Goal: Task Accomplishment & Management: Complete application form

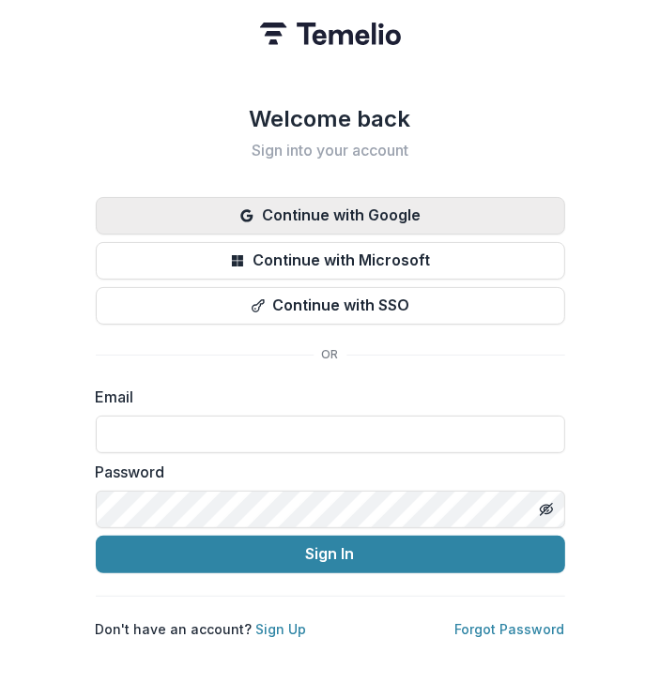
click at [360, 216] on button "Continue with Google" at bounding box center [330, 216] width 469 height 38
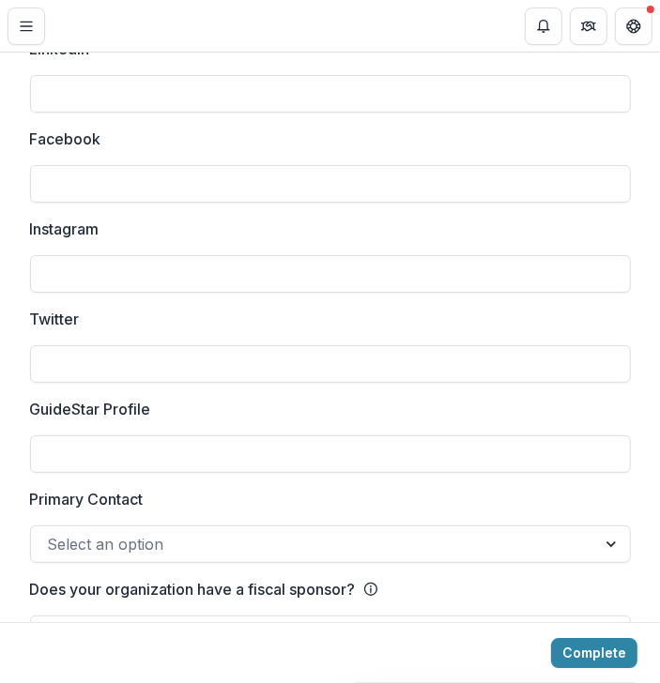
scroll to position [2627, 0]
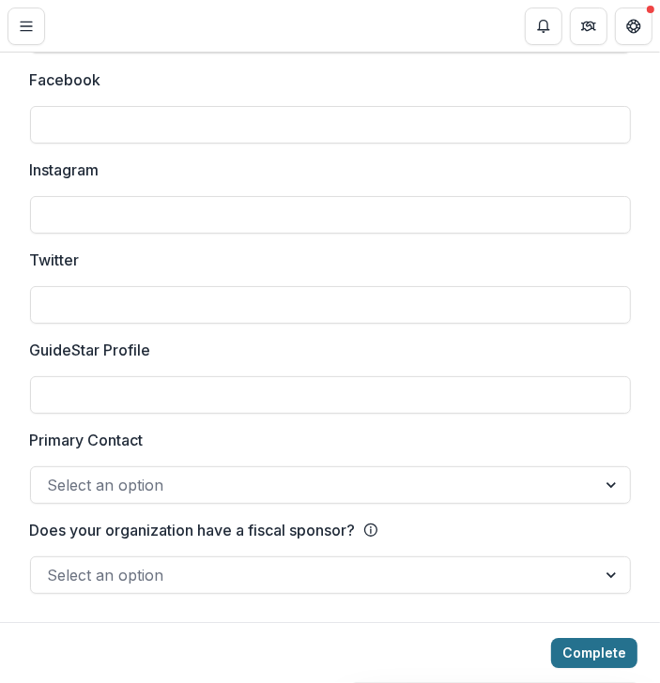
click at [624, 649] on button "Complete" at bounding box center [594, 653] width 86 height 30
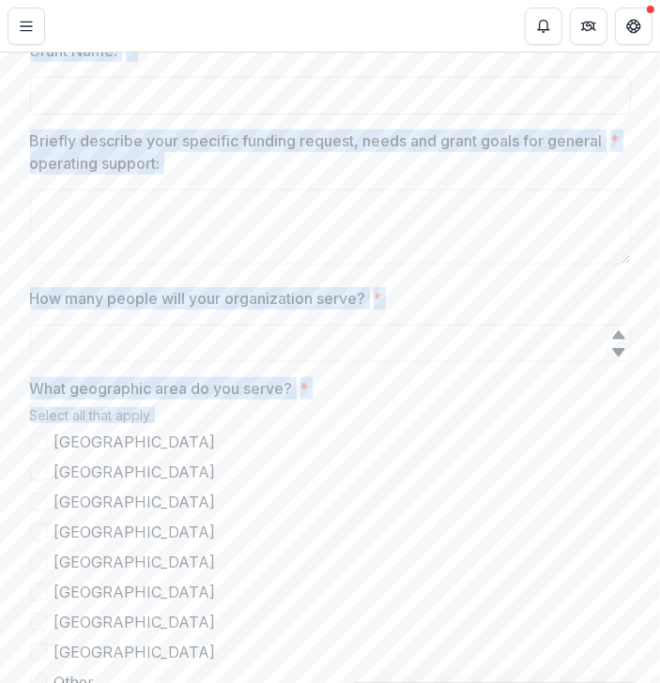
scroll to position [691, 0]
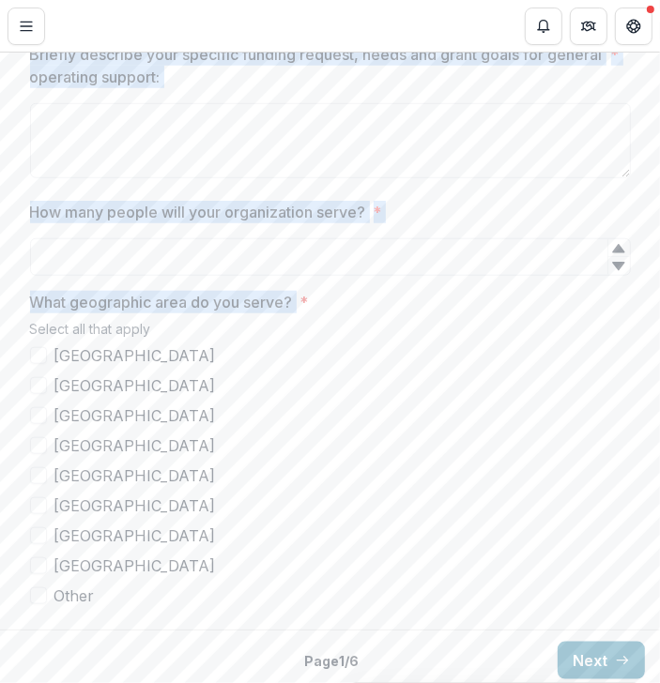
drag, startPoint x: 32, startPoint y: 298, endPoint x: 297, endPoint y: 299, distance: 265.6
click at [297, 299] on div "**********" at bounding box center [330, 158] width 601 height 929
copy div "Grant Name: * Briefly describe your specific funding request, needs and grant g…"
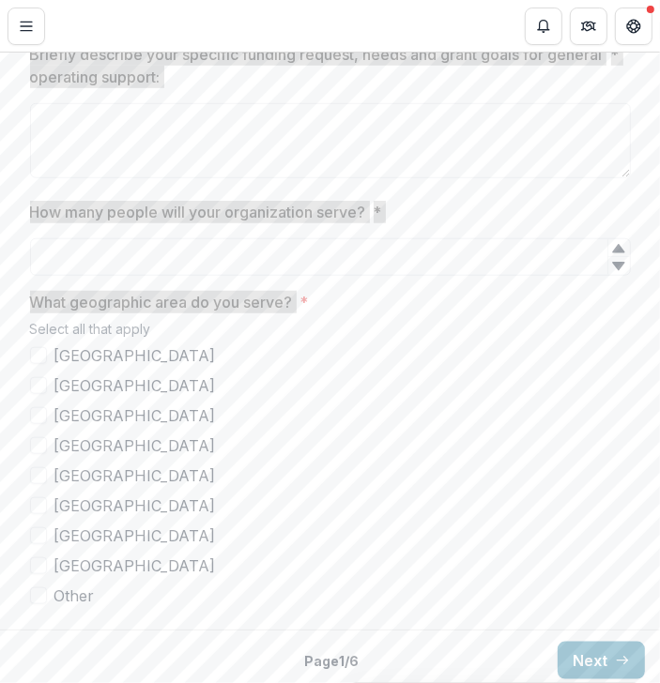
scroll to position [697, 0]
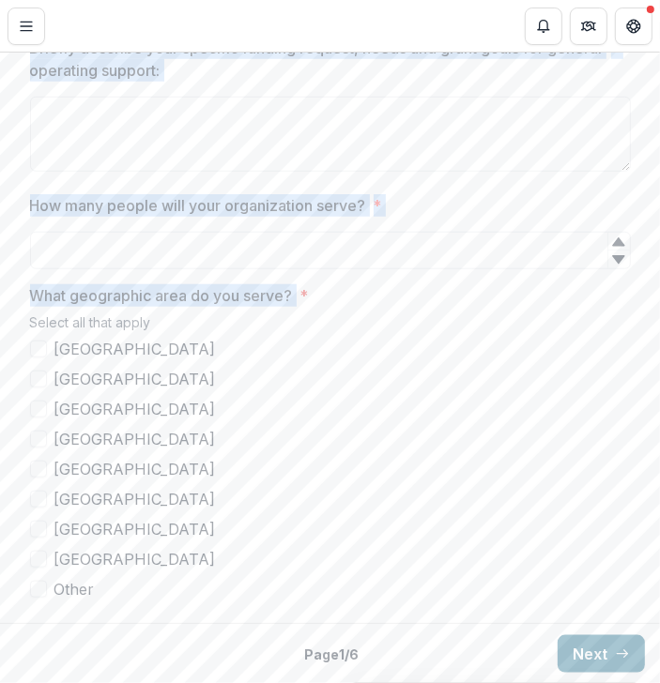
click at [601, 650] on button "Next" at bounding box center [600, 654] width 87 height 38
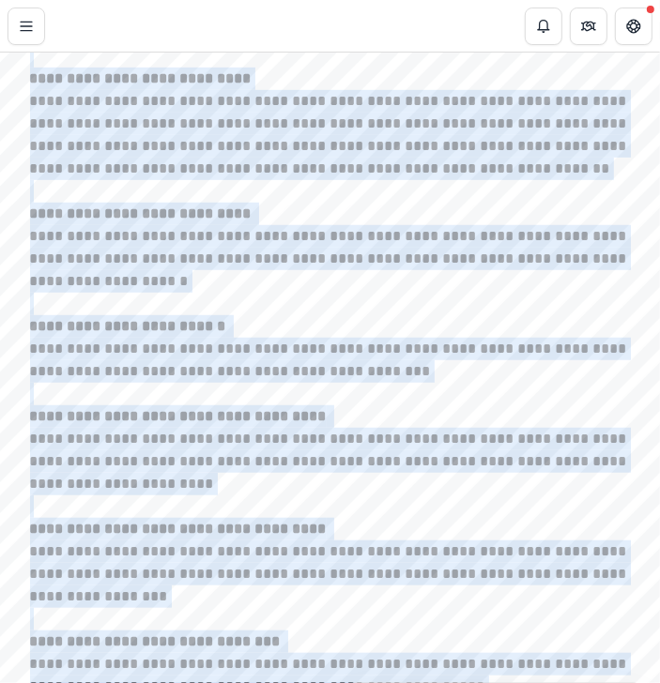
scroll to position [864, 0]
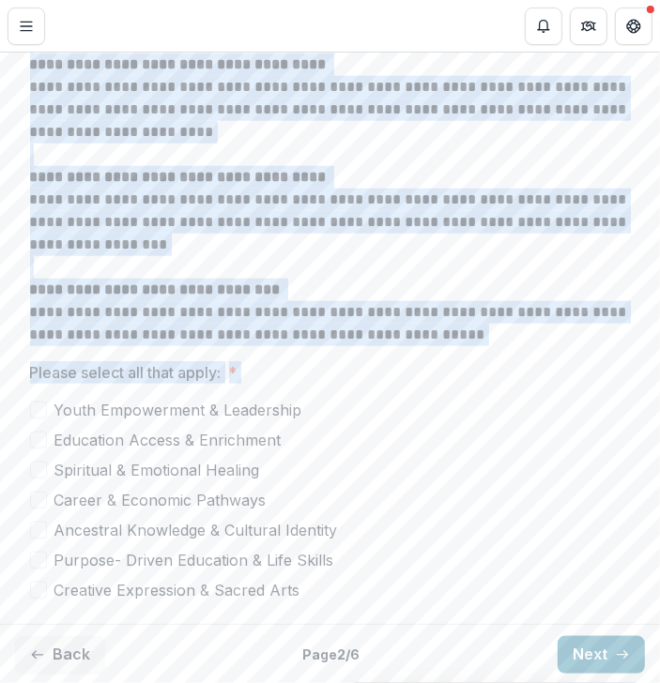
drag, startPoint x: 27, startPoint y: 225, endPoint x: 285, endPoint y: 572, distance: 431.9
click at [285, 572] on div "**********" at bounding box center [330, 68] width 601 height 1096
copy div "**********"
click at [588, 658] on button "Next" at bounding box center [600, 655] width 87 height 38
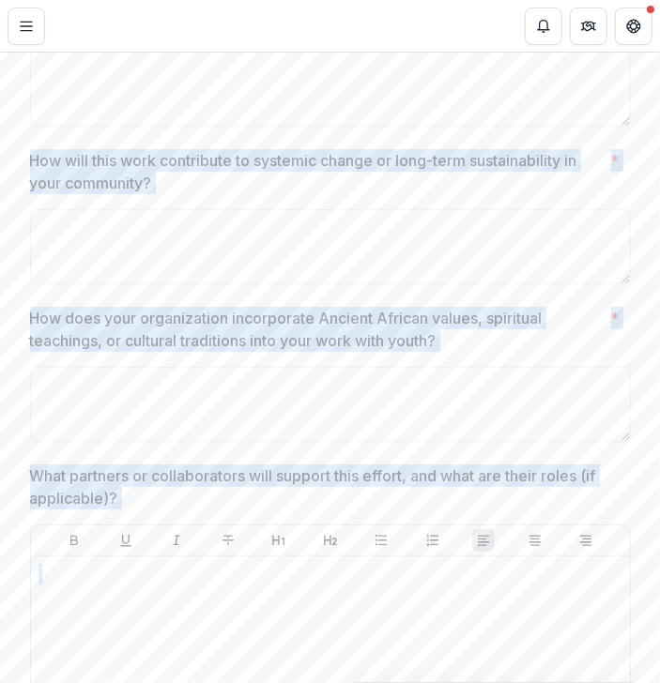
scroll to position [668, 0]
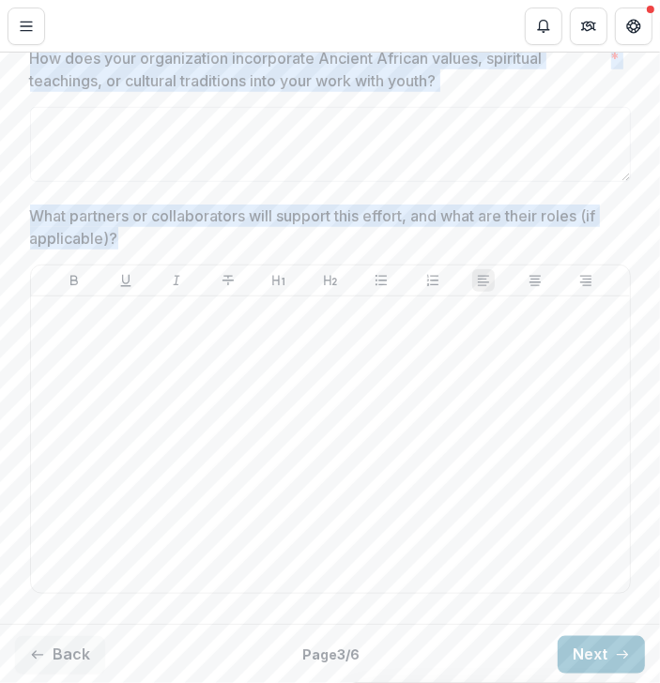
drag, startPoint x: 27, startPoint y: 248, endPoint x: 656, endPoint y: 238, distance: 628.8
click at [656, 238] on div "Joseph A. Bailey II, M.D. Foundation Emerging Beauty, Inc. - 2025 - 2025 Grant …" at bounding box center [330, 368] width 660 height 631
copy div "What activities will you implement to address the identified issue? Who will le…"
click at [601, 652] on button "Next" at bounding box center [600, 655] width 87 height 38
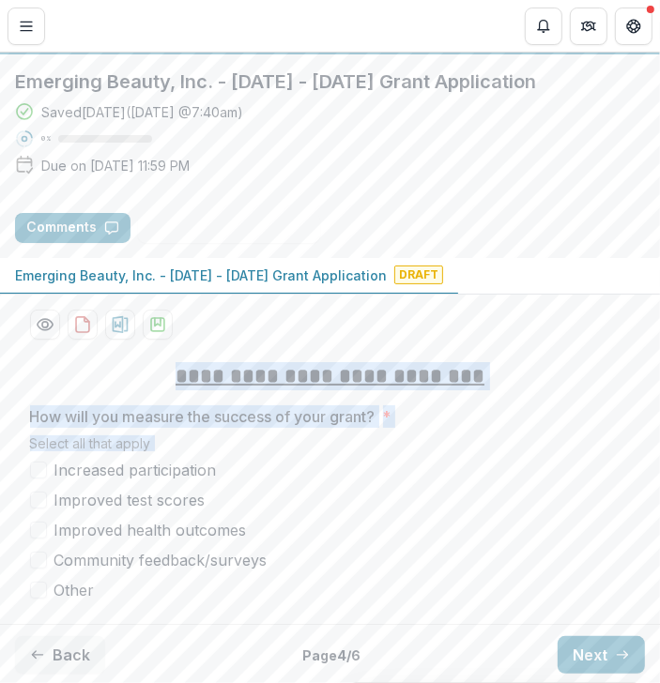
drag, startPoint x: 114, startPoint y: 374, endPoint x: 162, endPoint y: 592, distance: 224.0
click at [162, 592] on div "**********" at bounding box center [330, 482] width 601 height 270
click at [57, 470] on span "Increased participation" at bounding box center [135, 470] width 162 height 23
click at [297, 491] on label "Improved test scores" at bounding box center [330, 500] width 601 height 23
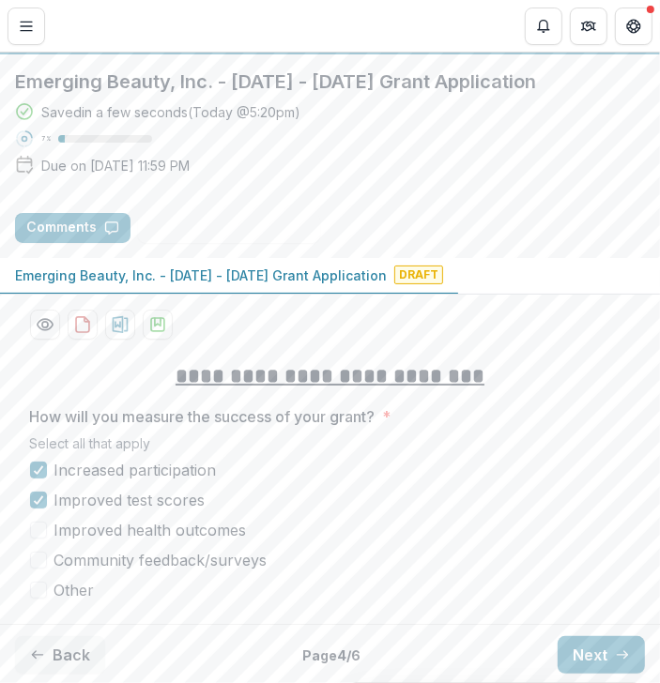
click at [140, 522] on span "Improved health outcomes" at bounding box center [150, 530] width 192 height 23
click at [140, 553] on span "Community feedback/surveys" at bounding box center [160, 560] width 213 height 23
click at [597, 644] on button "Next" at bounding box center [600, 655] width 87 height 38
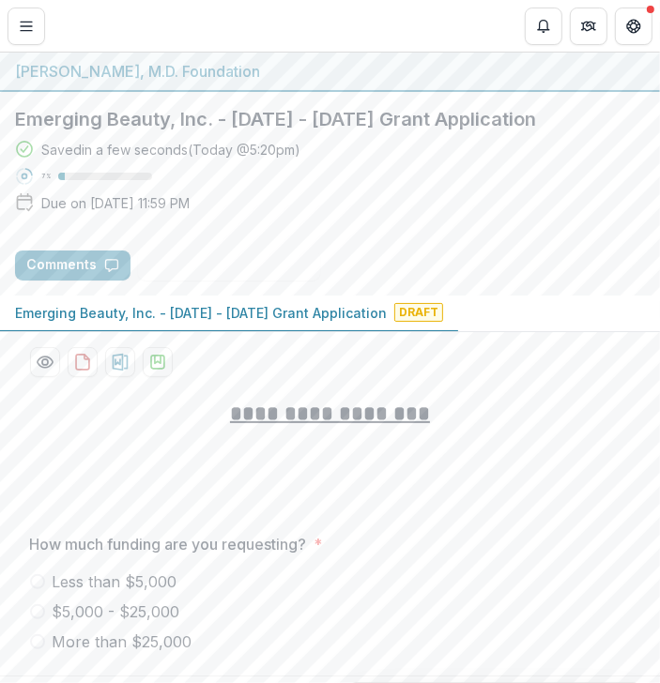
scroll to position [53, 0]
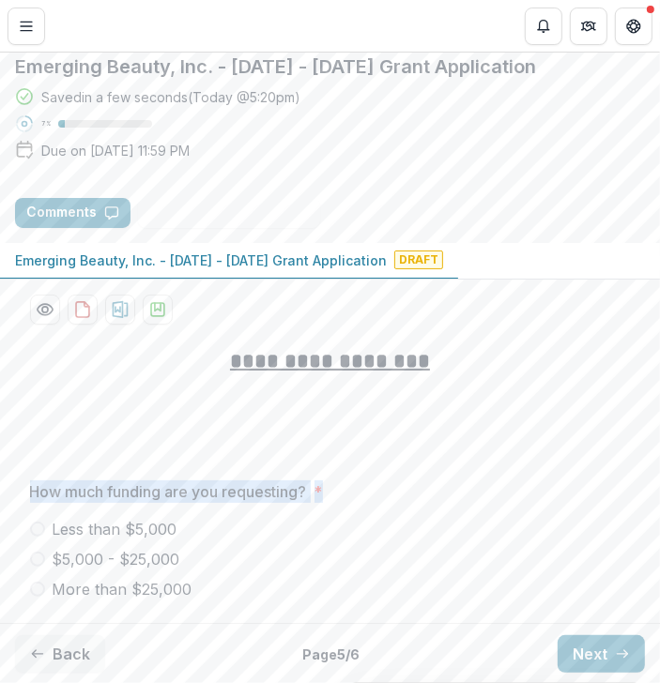
drag, startPoint x: 26, startPoint y: 489, endPoint x: 323, endPoint y: 507, distance: 297.1
click at [323, 507] on div "How much funding are you requesting? * Less than $5,000 $5,000 - $25,000 More t…" at bounding box center [330, 540] width 601 height 120
copy span "How much funding are you requesting? *"
click at [617, 654] on line "button" at bounding box center [622, 654] width 10 height 0
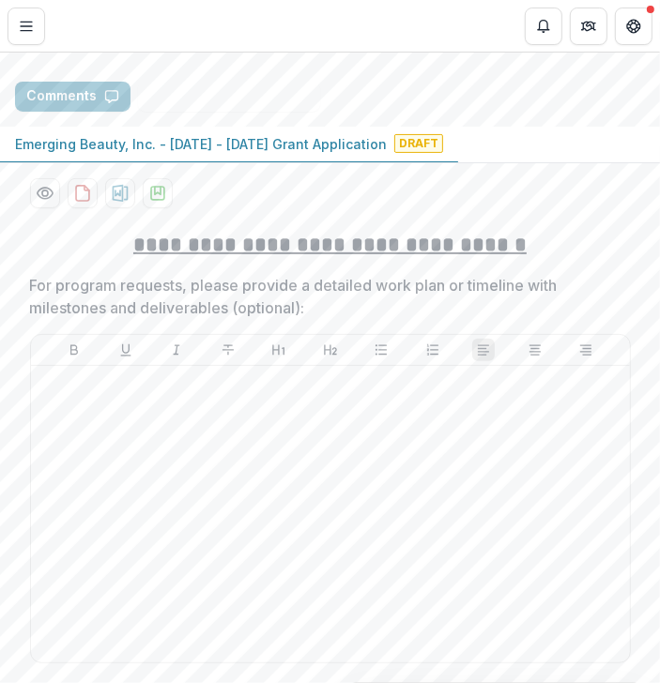
scroll to position [175, 0]
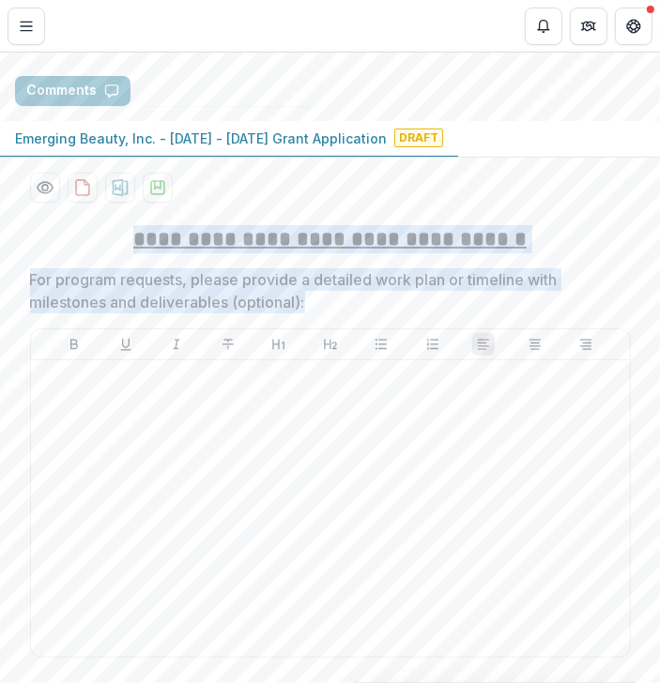
drag, startPoint x: 94, startPoint y: 242, endPoint x: 439, endPoint y: 563, distance: 471.5
copy div "**********"
click at [343, 294] on p "For program requests, please provide a detailed work plan or timeline with mile…" at bounding box center [324, 290] width 589 height 45
drag, startPoint x: 337, startPoint y: 297, endPoint x: 90, endPoint y: 245, distance: 252.2
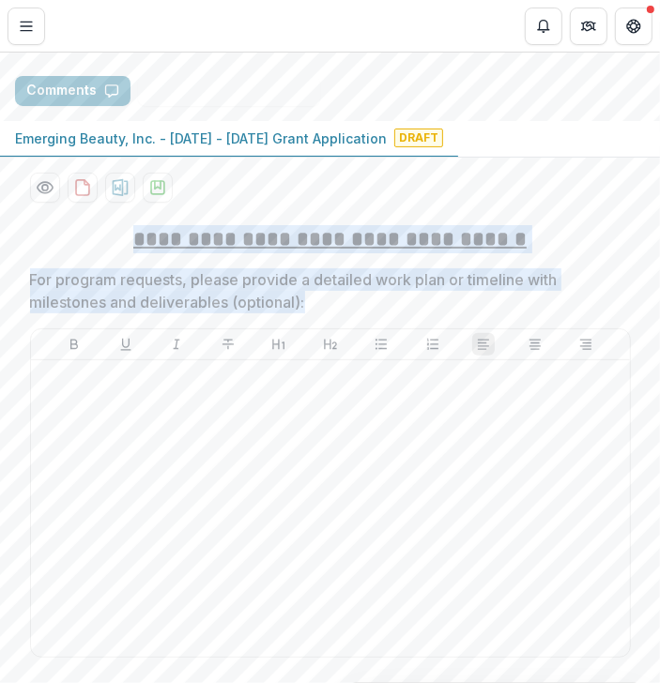
copy div "**********"
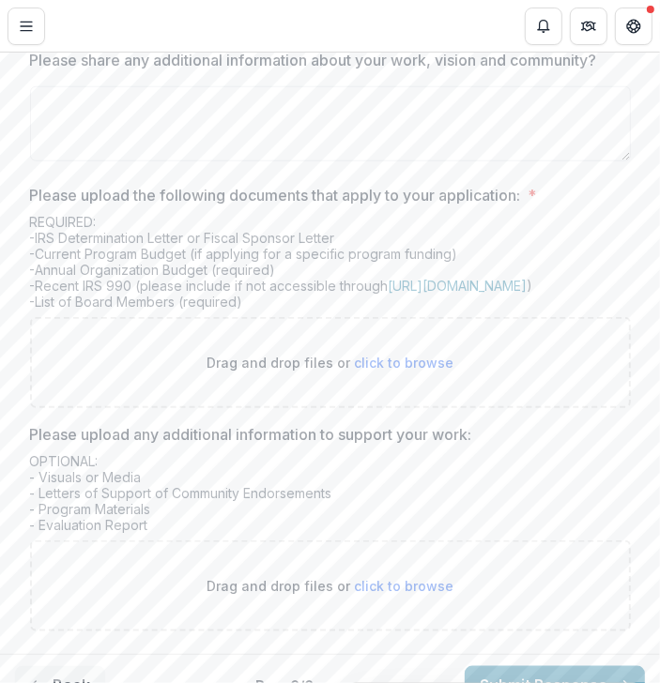
scroll to position [833, 0]
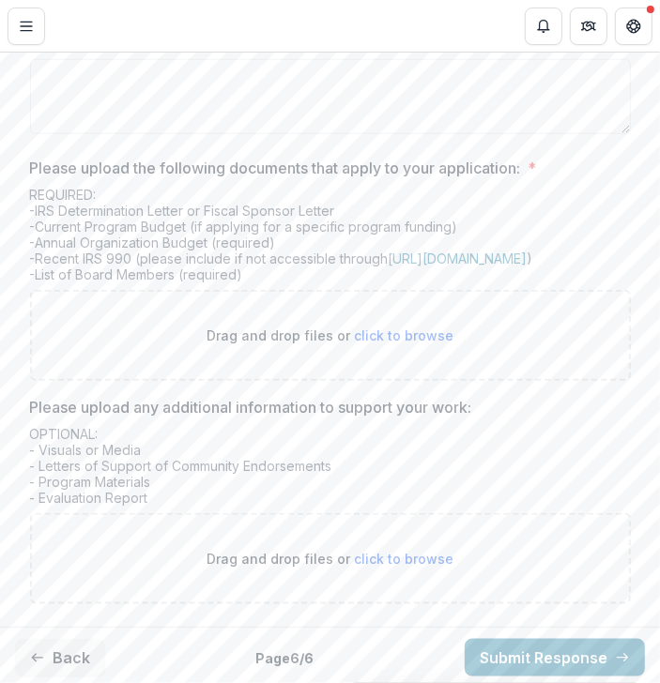
drag, startPoint x: 160, startPoint y: 494, endPoint x: 23, endPoint y: 165, distance: 355.9
click at [23, 165] on div "**********" at bounding box center [330, 85] width 631 height 1069
copy div "Please upload the following documents that apply to your application: * REQUIRE…"
click at [97, 430] on div "OPTIONAL: - Visuals or Media - Letters of Support of Community Endorsements - P…" at bounding box center [330, 469] width 601 height 87
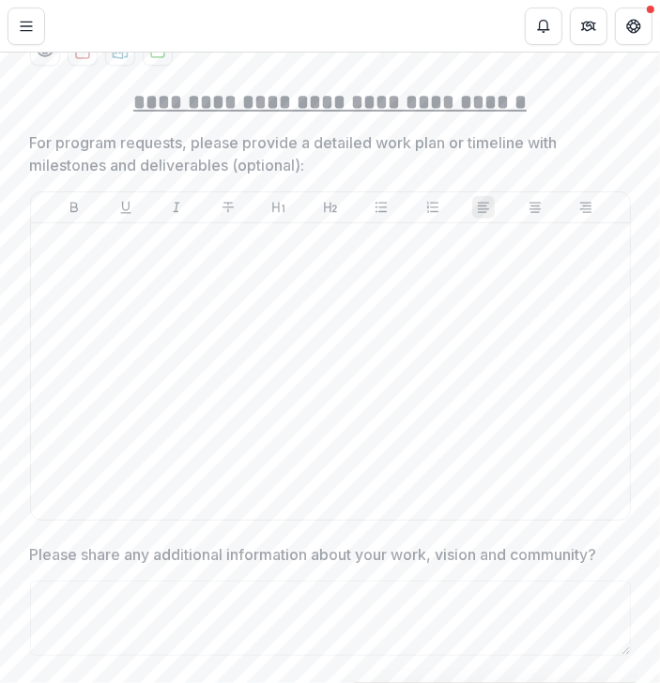
scroll to position [0, 0]
